Goal: Information Seeking & Learning: Check status

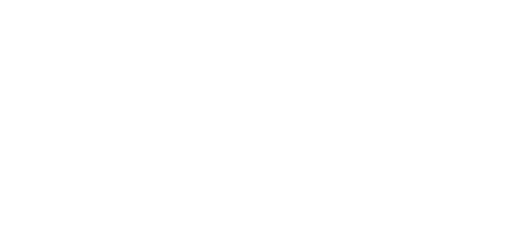
click at [420, 0] on html at bounding box center [260, 0] width 520 height 0
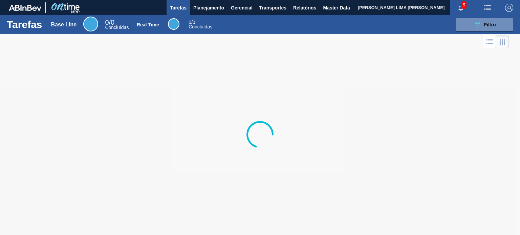
click at [191, 7] on button "Planejamento" at bounding box center [209, 7] width 38 height 15
click at [214, 83] on div "Estoque Pedidos Volume Sugestões Plano Diário Estoque Fornecedor Garrafas Estoq…" at bounding box center [260, 117] width 520 height 235
click at [218, 9] on div "Estoque Pedidos Volume Sugestões Plano Diário Estoque Fornecedor Garrafas Estoq…" at bounding box center [260, 117] width 520 height 235
click at [214, 84] on div "Estoque Pedidos Volume Sugestões Plano Diário Estoque Fornecedor Garrafas Estoq…" at bounding box center [260, 117] width 520 height 235
click at [178, 49] on div "Estoque Pedidos Volume Sugestões Plano Diário Estoque Fornecedor Garrafas Estoq…" at bounding box center [260, 117] width 520 height 235
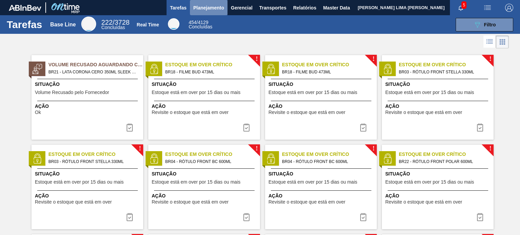
click at [215, 4] on span "Planejamento" at bounding box center [208, 8] width 31 height 8
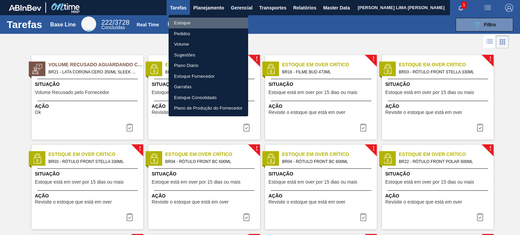
click at [207, 18] on li "Estoque" at bounding box center [209, 23] width 80 height 11
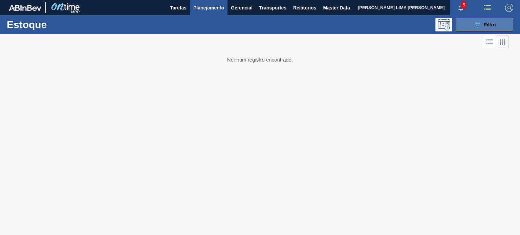
click at [474, 30] on button "089F7B8B-B2A5-4AFE-B5C0-19BA573D28AC Filtro" at bounding box center [485, 25] width 58 height 14
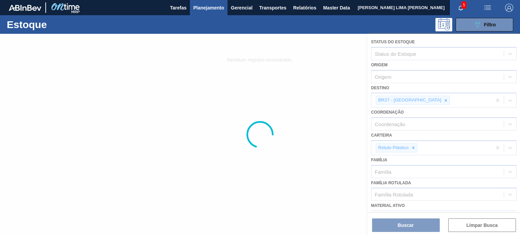
click at [364, 89] on div at bounding box center [260, 134] width 520 height 201
click at [418, 102] on div at bounding box center [260, 134] width 520 height 201
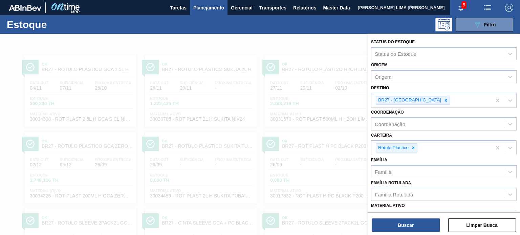
click at [443, 102] on icon at bounding box center [445, 100] width 5 height 5
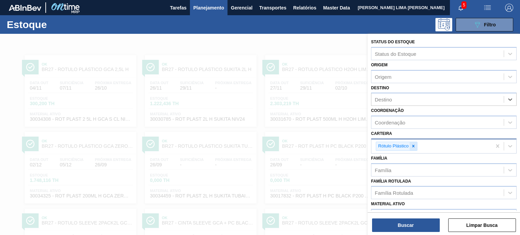
click at [414, 148] on div at bounding box center [413, 146] width 7 height 8
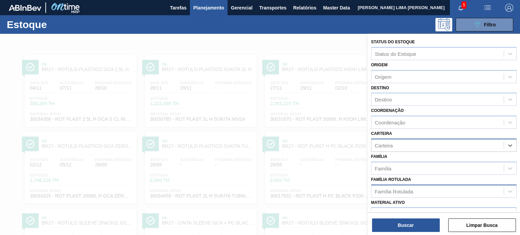
click at [406, 187] on div "Família Rotulada" at bounding box center [437, 192] width 132 height 10
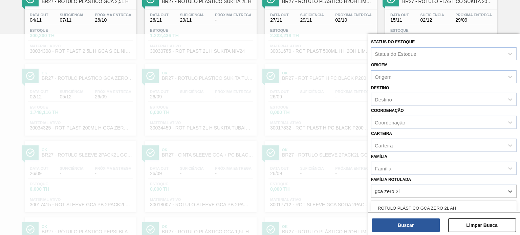
scroll to position [34, 0]
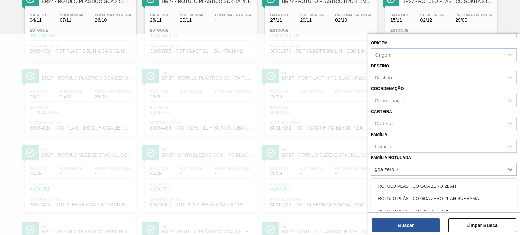
type Rotulada "gca zero 2l"
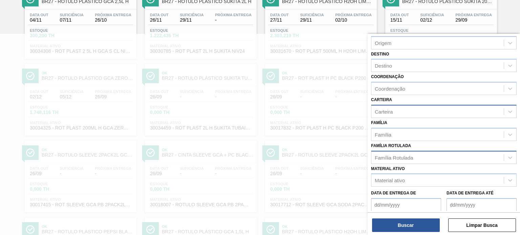
click at [403, 159] on div "Família Rotulada" at bounding box center [394, 158] width 38 height 6
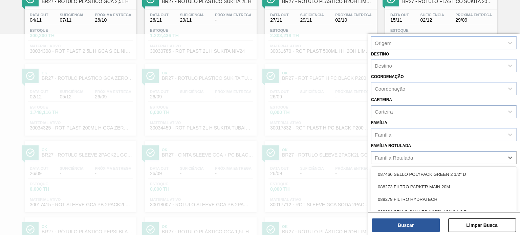
scroll to position [103, 0]
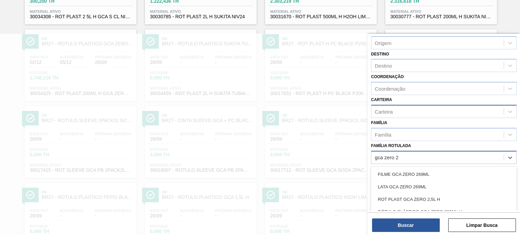
type Rotulada "gca zero 2l"
click at [393, 200] on div "RÓTULO PLÁSTICO GCA ZERO 2L H" at bounding box center [444, 199] width 146 height 13
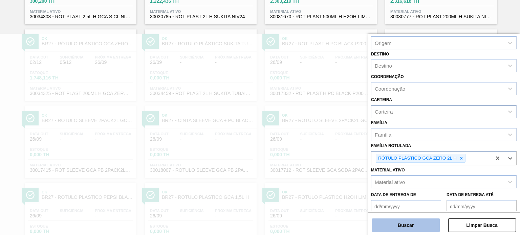
click at [401, 232] on div "Status do Estoque Status do Estoque Origem Origem Destino Destino Coordenação C…" at bounding box center [444, 135] width 152 height 203
click at [397, 225] on button "Buscar" at bounding box center [406, 226] width 68 height 14
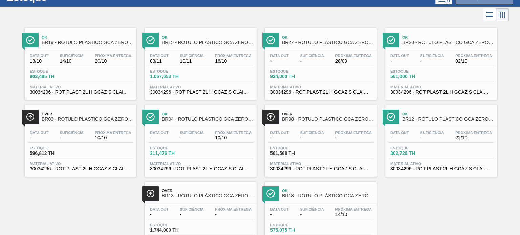
scroll to position [0, 0]
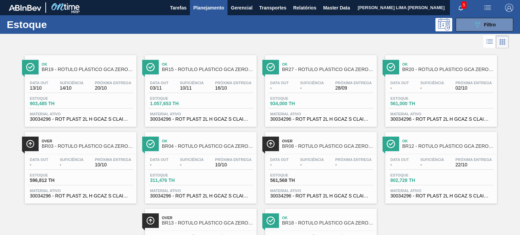
click at [294, 103] on span "934,000 TH" at bounding box center [293, 103] width 47 height 5
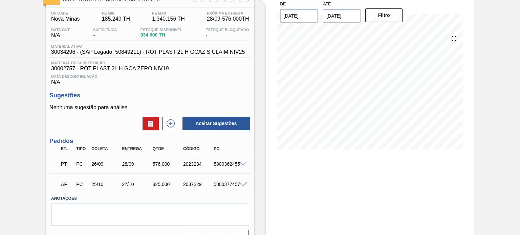
scroll to position [63, 0]
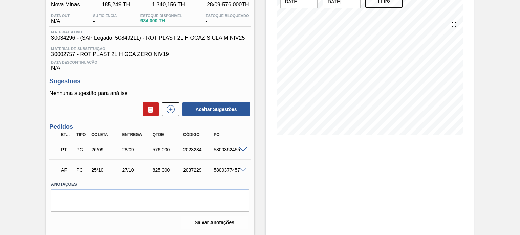
click at [242, 149] on span at bounding box center [243, 150] width 8 height 5
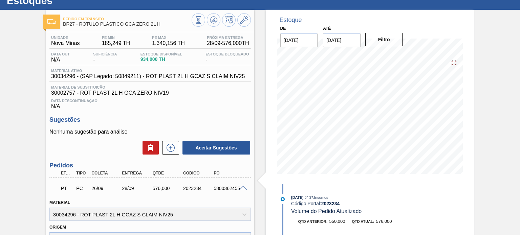
scroll to position [0, 0]
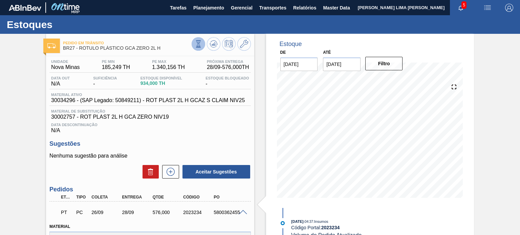
click at [197, 44] on icon at bounding box center [198, 43] width 7 height 7
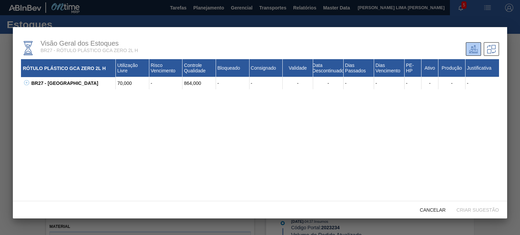
click at [29, 83] on div "BR27 - Nova Minas" at bounding box center [72, 83] width 86 height 12
click at [26, 84] on icon at bounding box center [26, 82] width 5 height 5
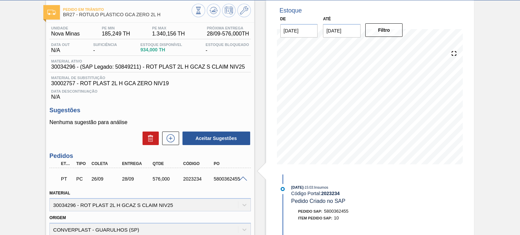
scroll to position [23, 0]
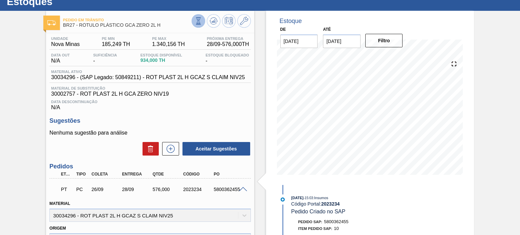
click at [198, 18] on icon at bounding box center [198, 21] width 4 height 6
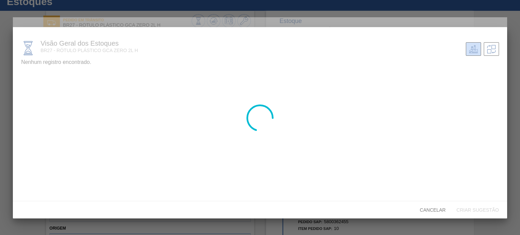
click at [50, 96] on div at bounding box center [260, 117] width 494 height 201
click at [36, 93] on div at bounding box center [260, 117] width 494 height 201
click at [37, 90] on div at bounding box center [260, 117] width 494 height 201
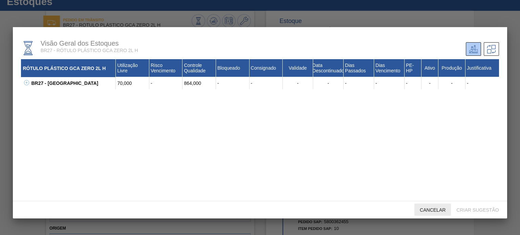
click at [440, 212] on span "Cancelar" at bounding box center [432, 209] width 37 height 5
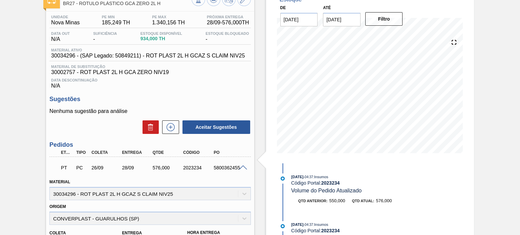
scroll to position [34, 0]
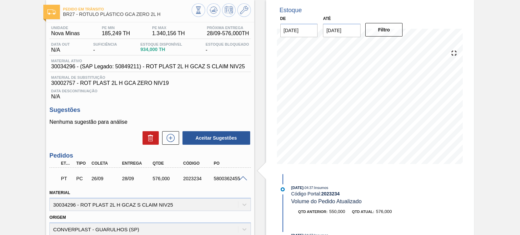
click at [217, 66] on span "30034296 - (SAP Legado: 50849211) - ROT PLAST 2L H GCAZ S CLAIM NIV25" at bounding box center [148, 67] width 194 height 6
